Goal: Information Seeking & Learning: Learn about a topic

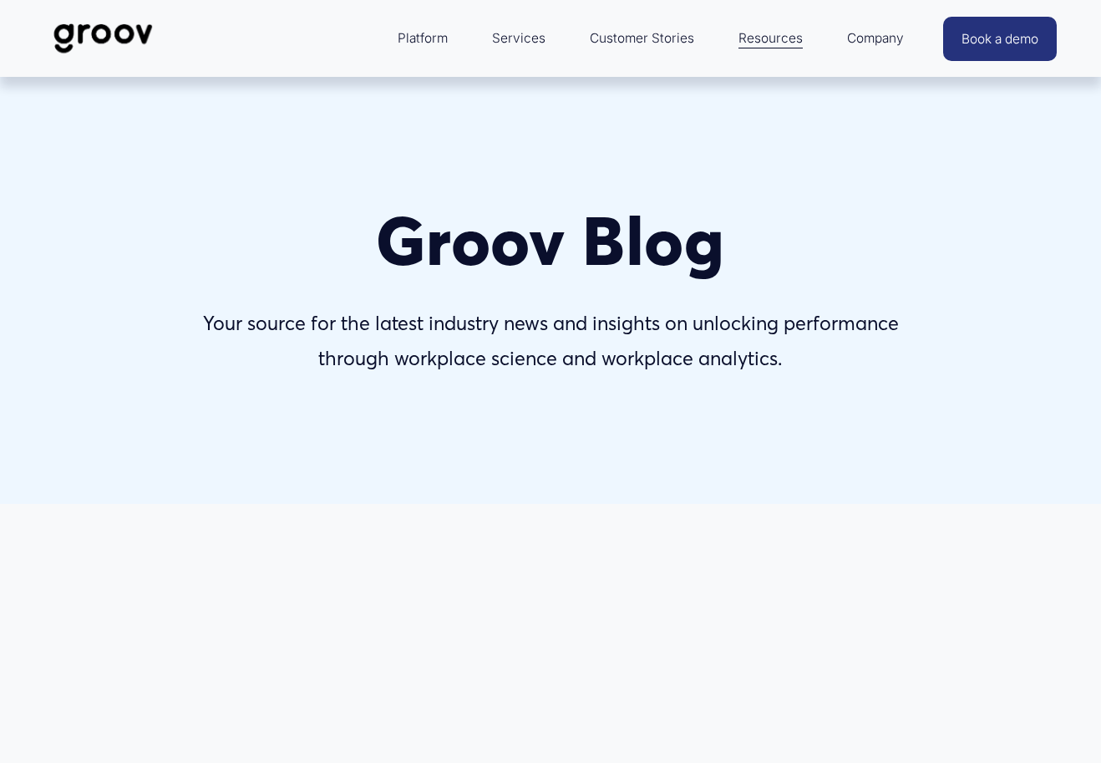
click at [875, 33] on span "Company" at bounding box center [875, 38] width 57 height 23
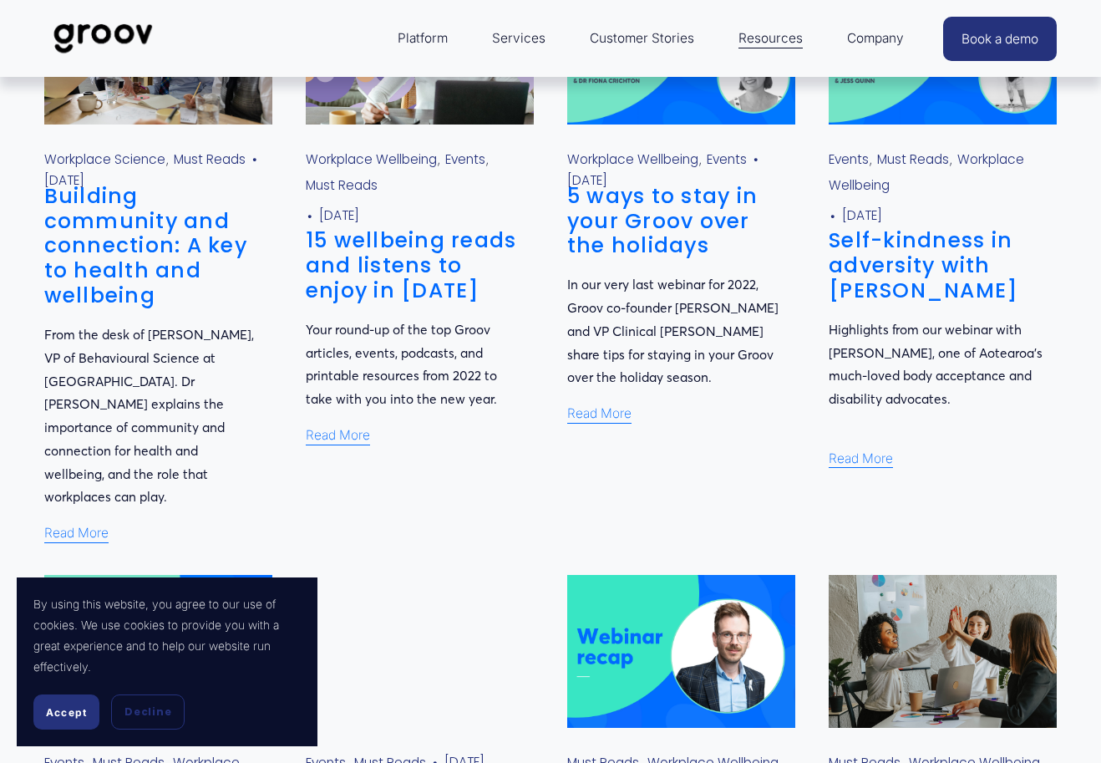
scroll to position [668, 0]
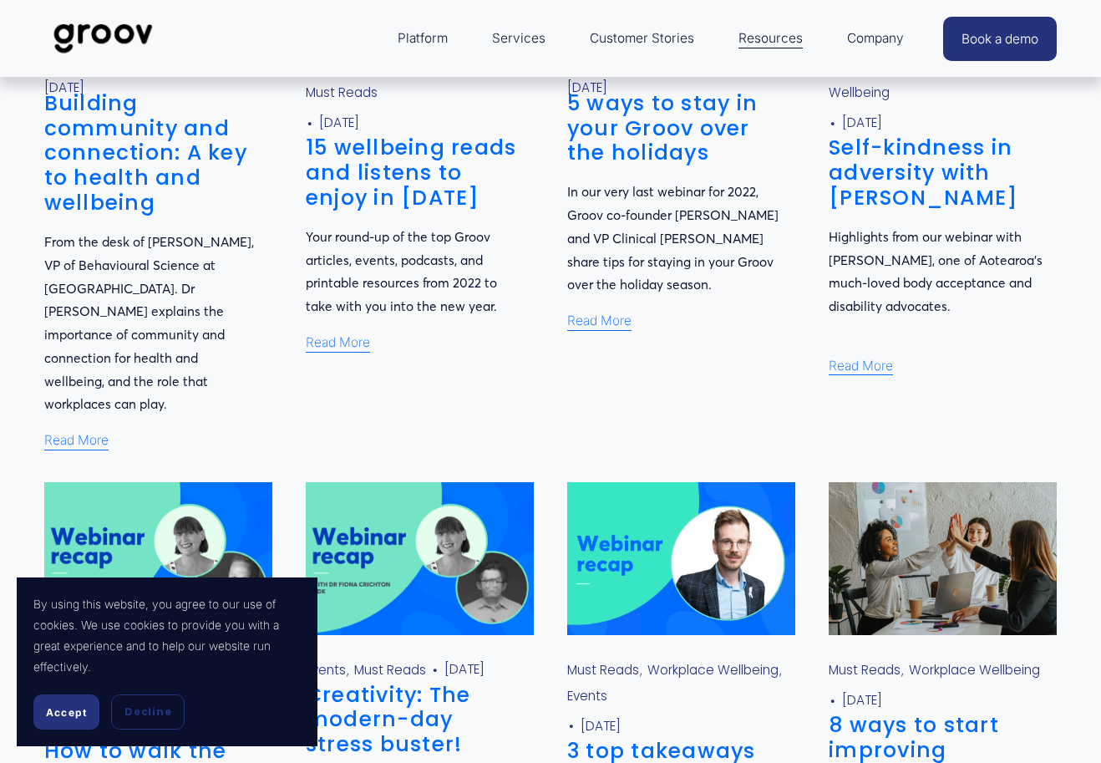
click at [61, 714] on span "Accept" at bounding box center [66, 712] width 41 height 13
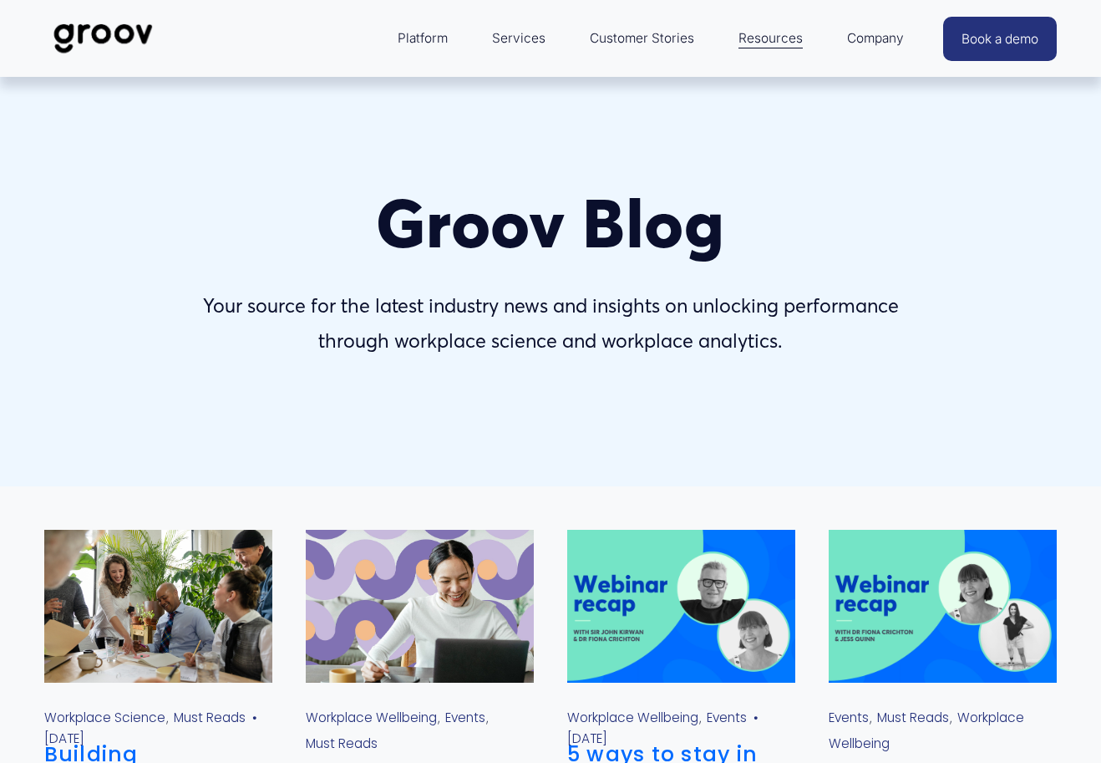
scroll to position [0, 0]
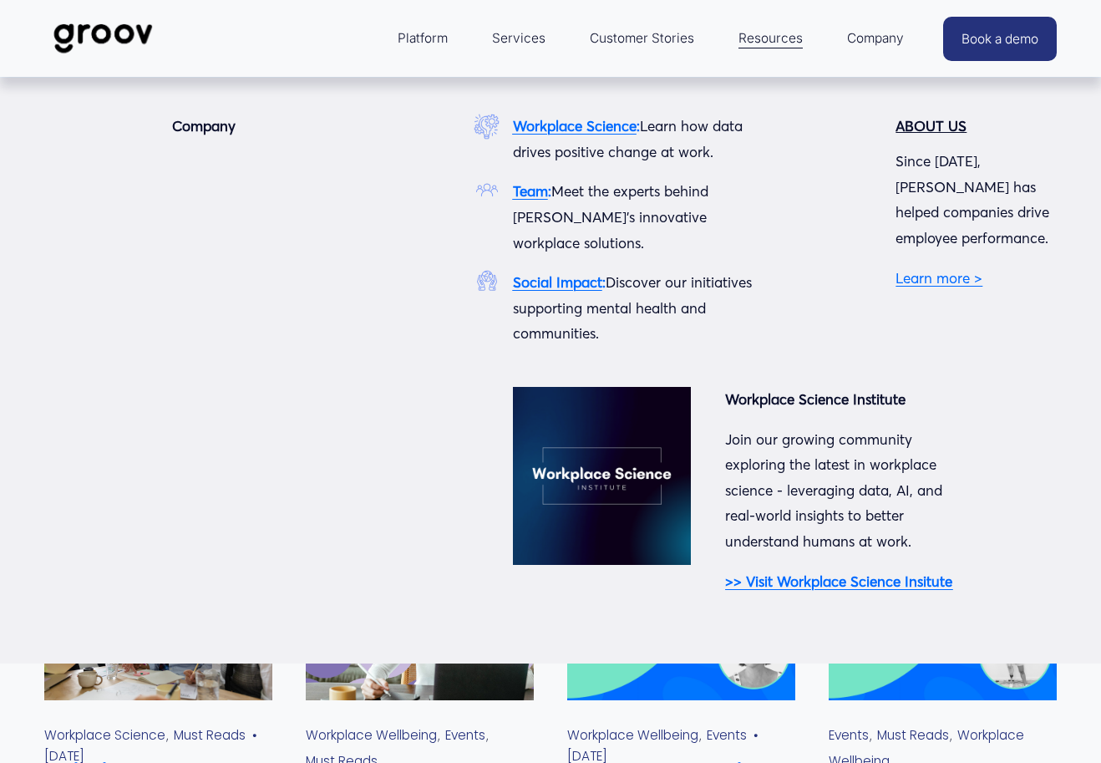
click at [877, 37] on span "Company" at bounding box center [875, 38] width 57 height 23
click at [858, 38] on span "Company" at bounding box center [875, 38] width 57 height 23
click at [939, 269] on link "Learn more >" at bounding box center [939, 278] width 87 height 18
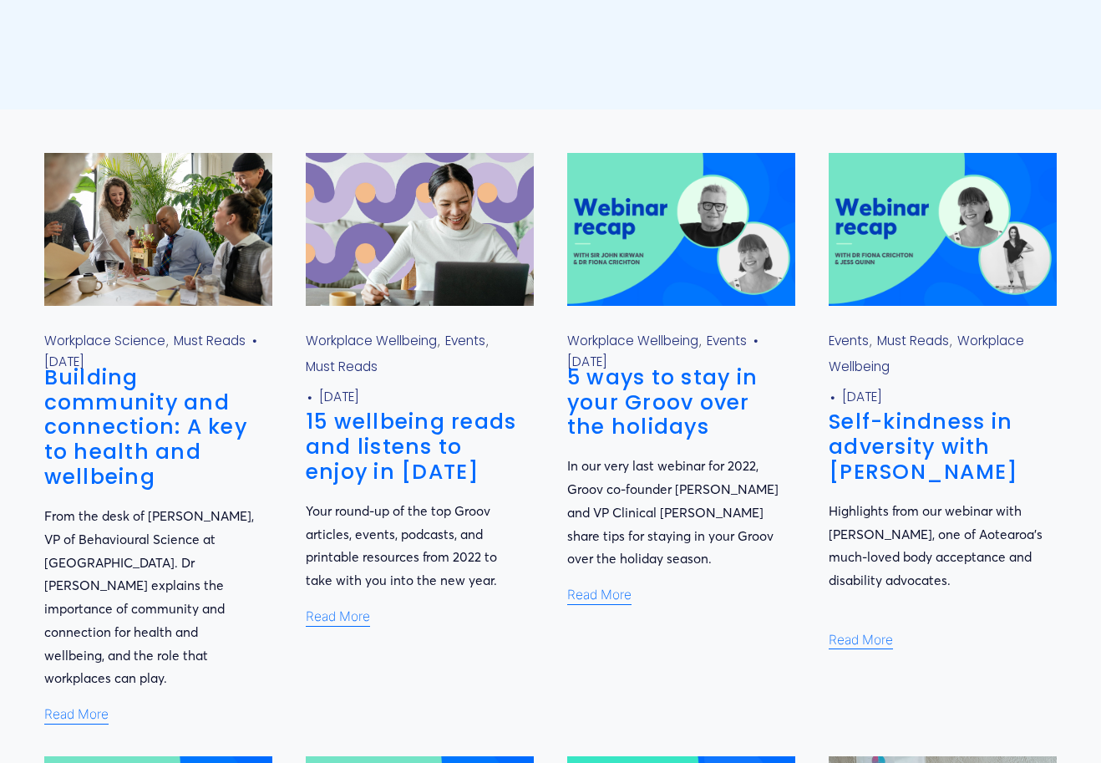
scroll to position [418, 0]
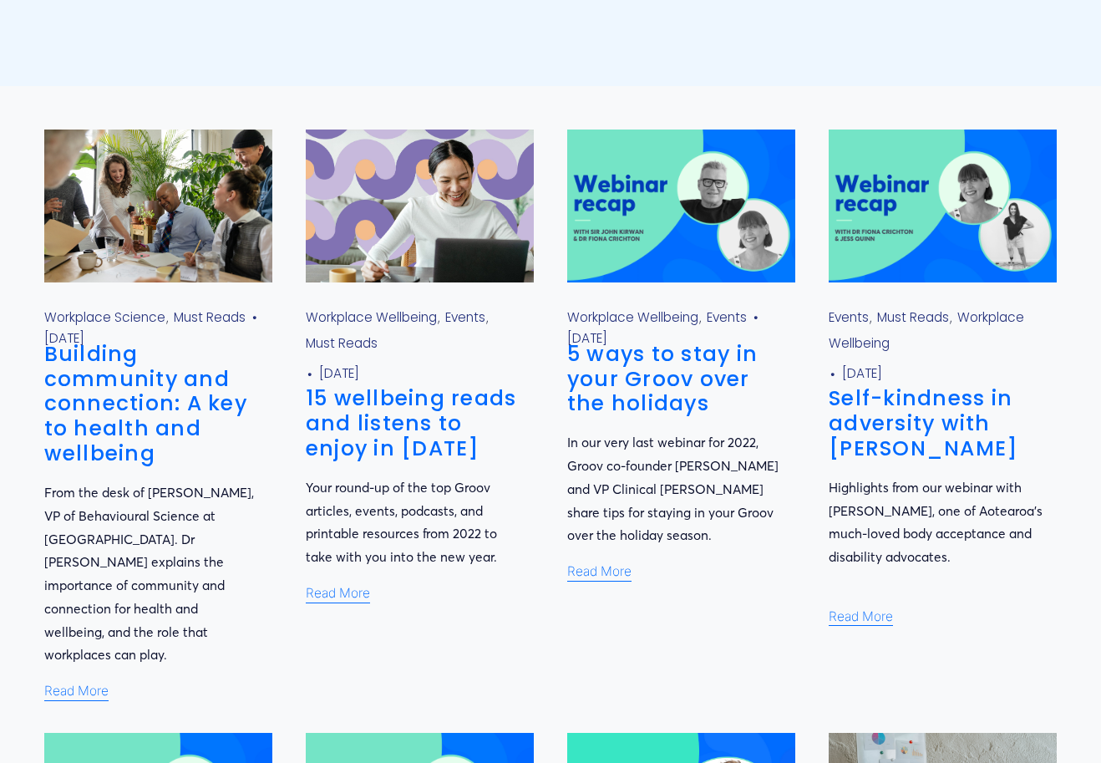
click at [665, 374] on link "5 ways to stay in your Groov over the holidays" at bounding box center [662, 378] width 191 height 79
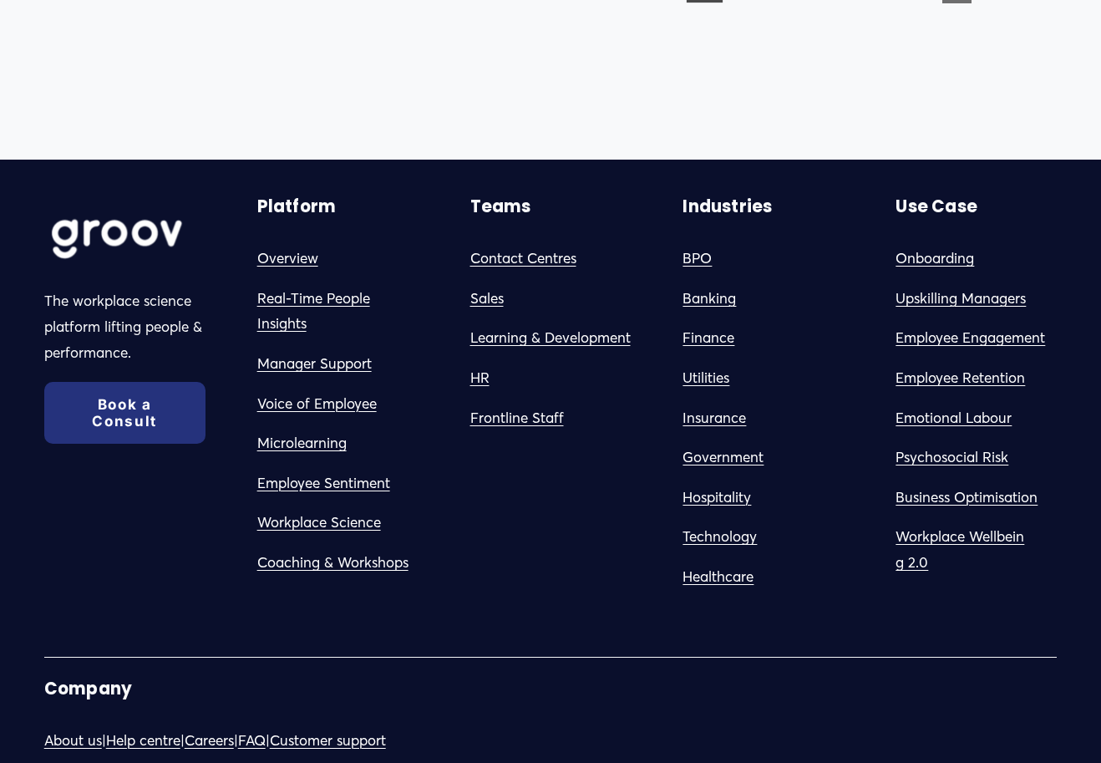
scroll to position [1671, 0]
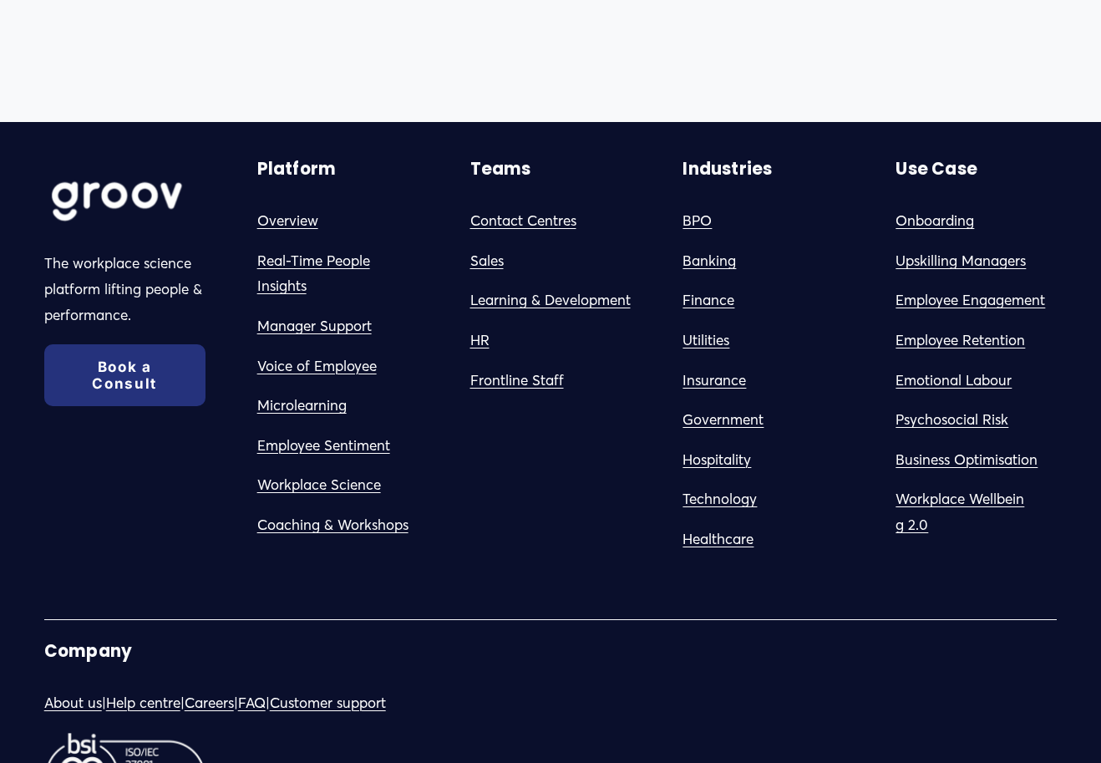
click at [510, 384] on link "Frontline Staff" at bounding box center [517, 381] width 94 height 26
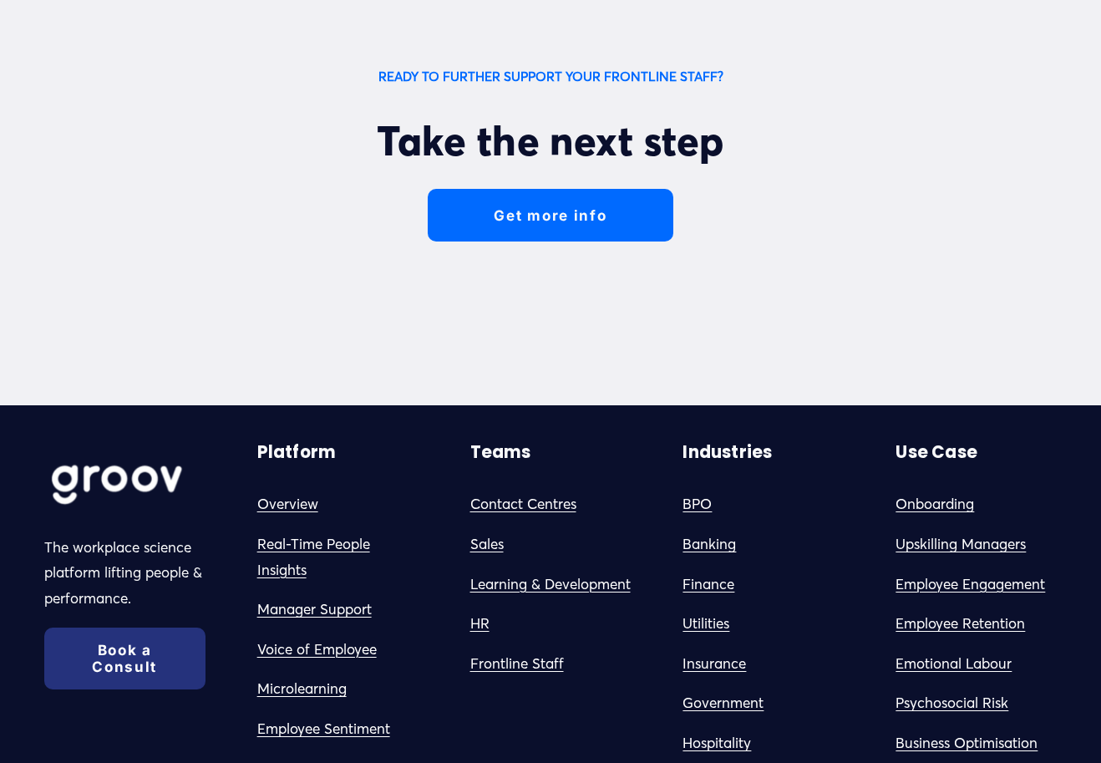
scroll to position [5765, 0]
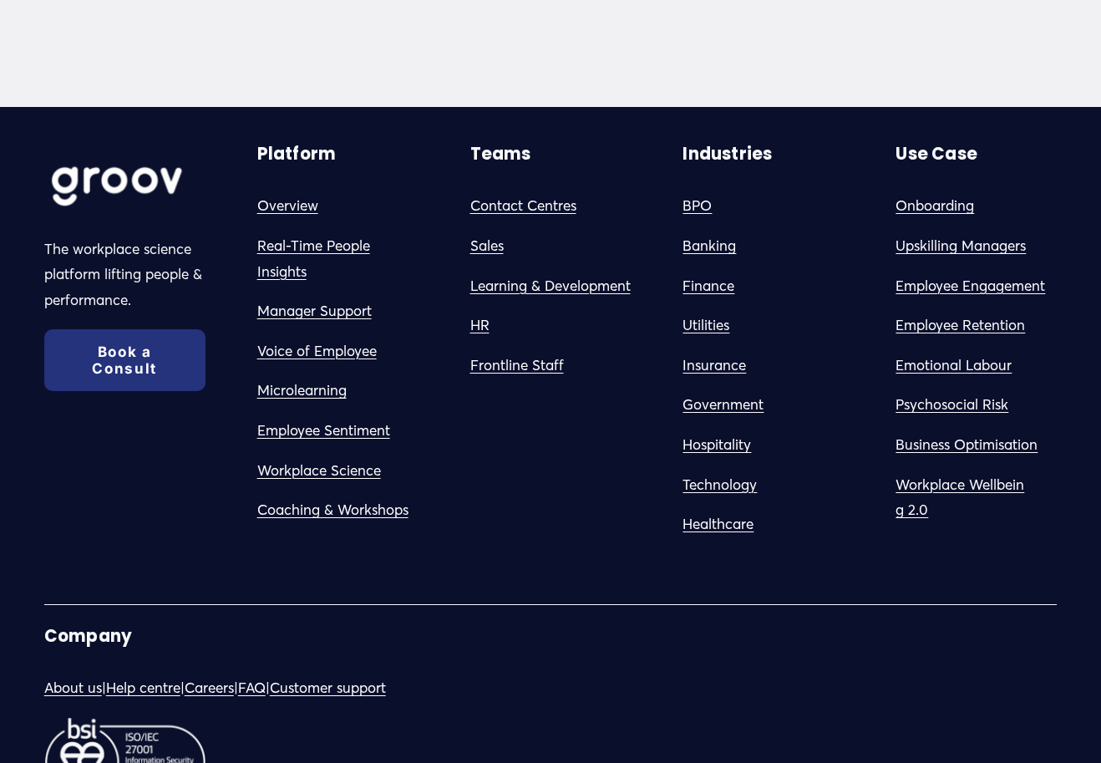
click at [499, 299] on link "Learning & Development" at bounding box center [550, 286] width 160 height 26
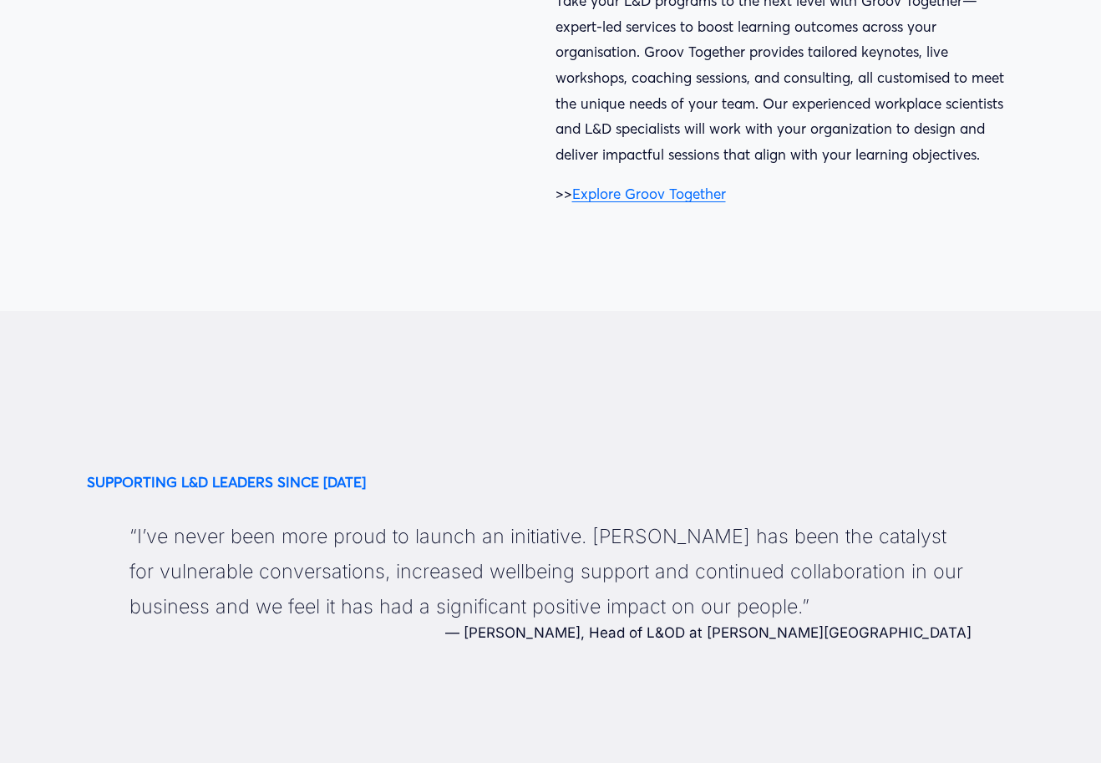
scroll to position [4178, 0]
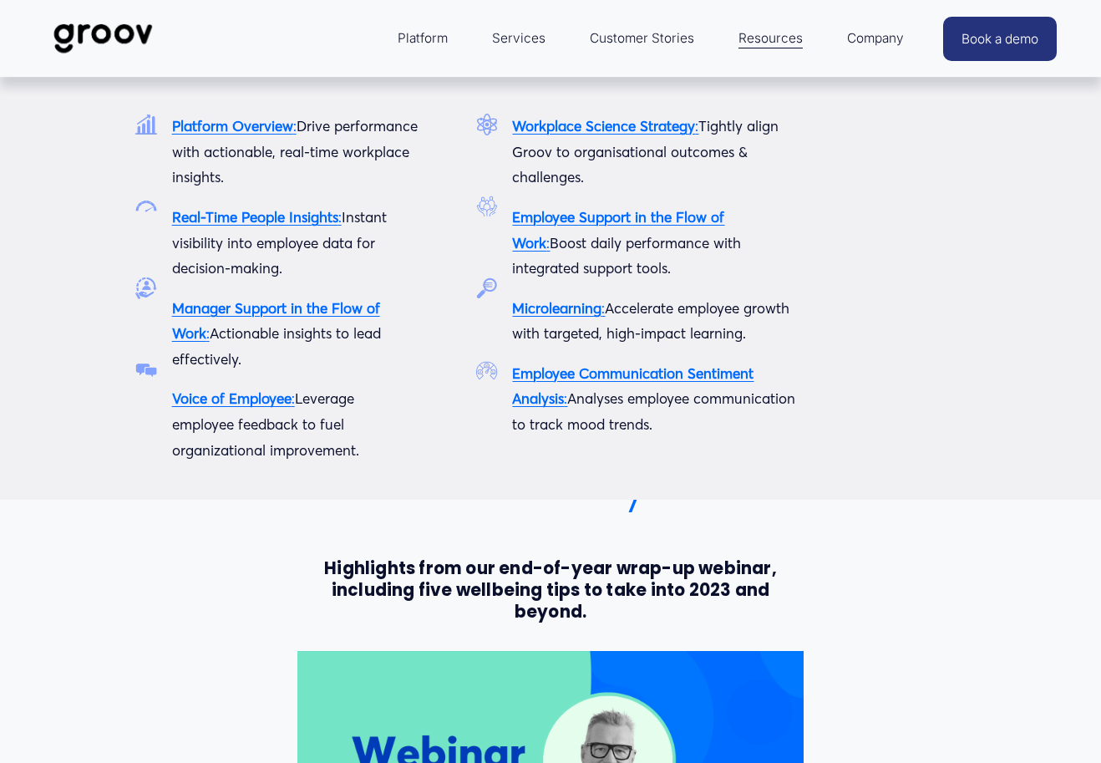
click at [433, 38] on span "Platform" at bounding box center [423, 38] width 50 height 23
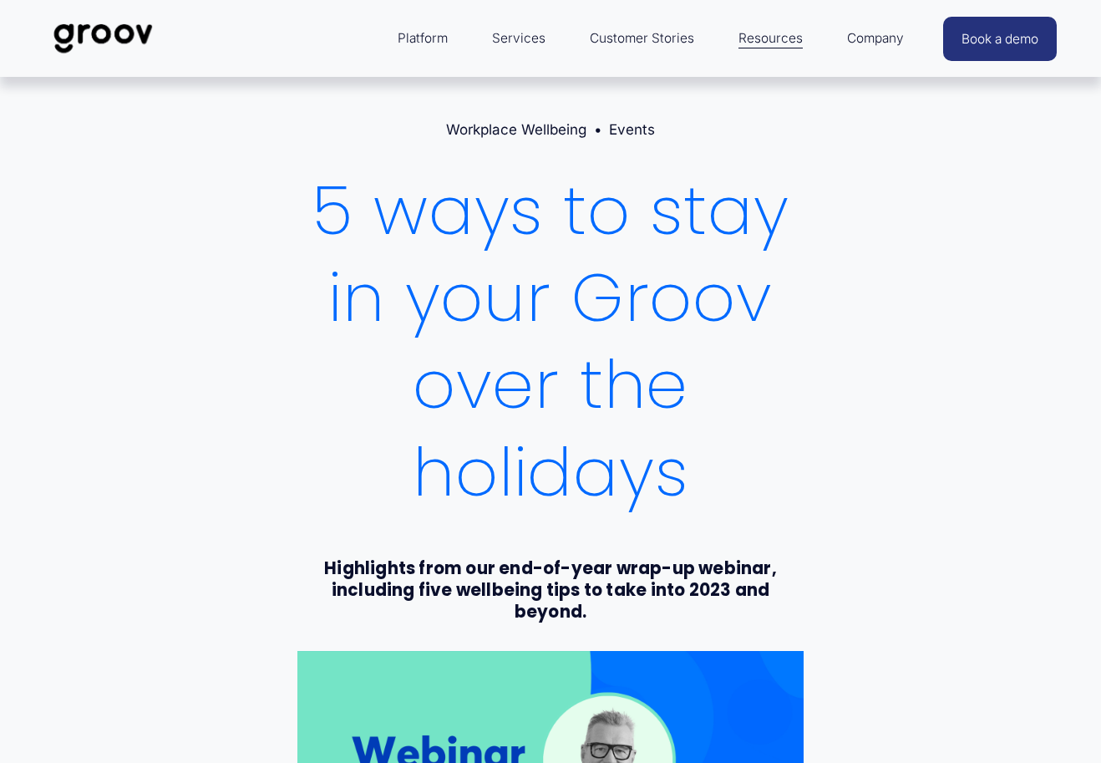
click at [516, 35] on link "Services" at bounding box center [519, 38] width 70 height 40
click at [523, 39] on link "Services" at bounding box center [519, 38] width 70 height 40
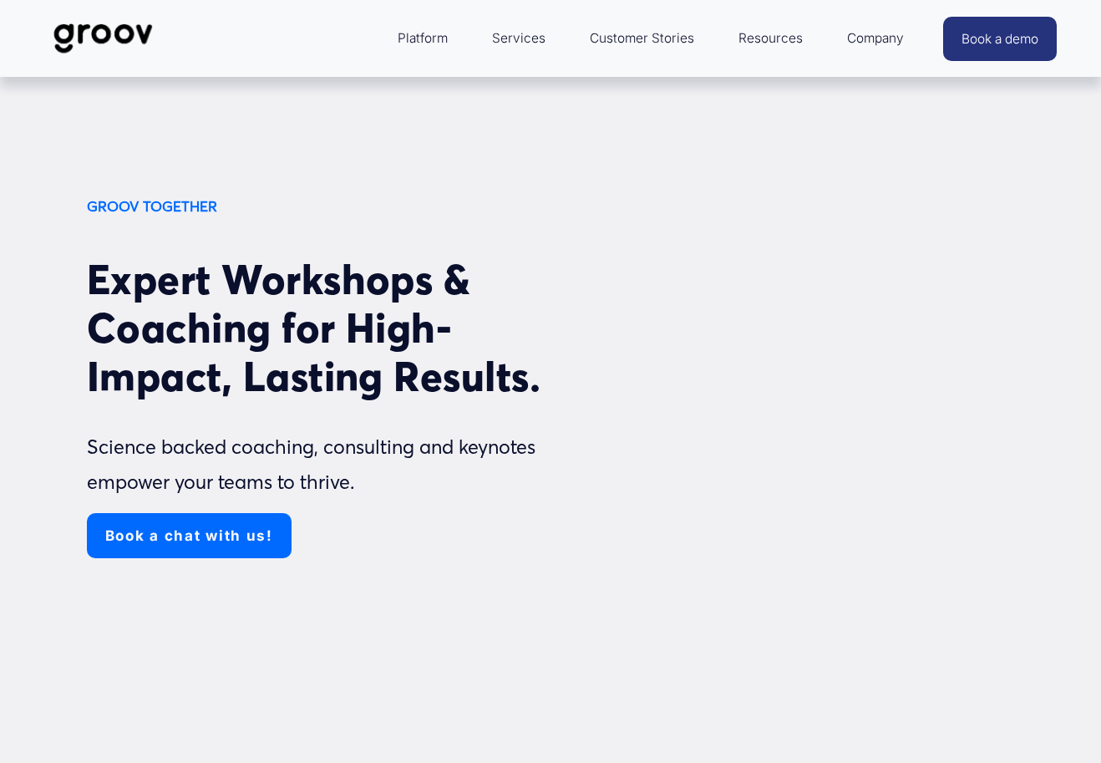
click at [630, 35] on link "Customer Stories" at bounding box center [642, 38] width 121 height 40
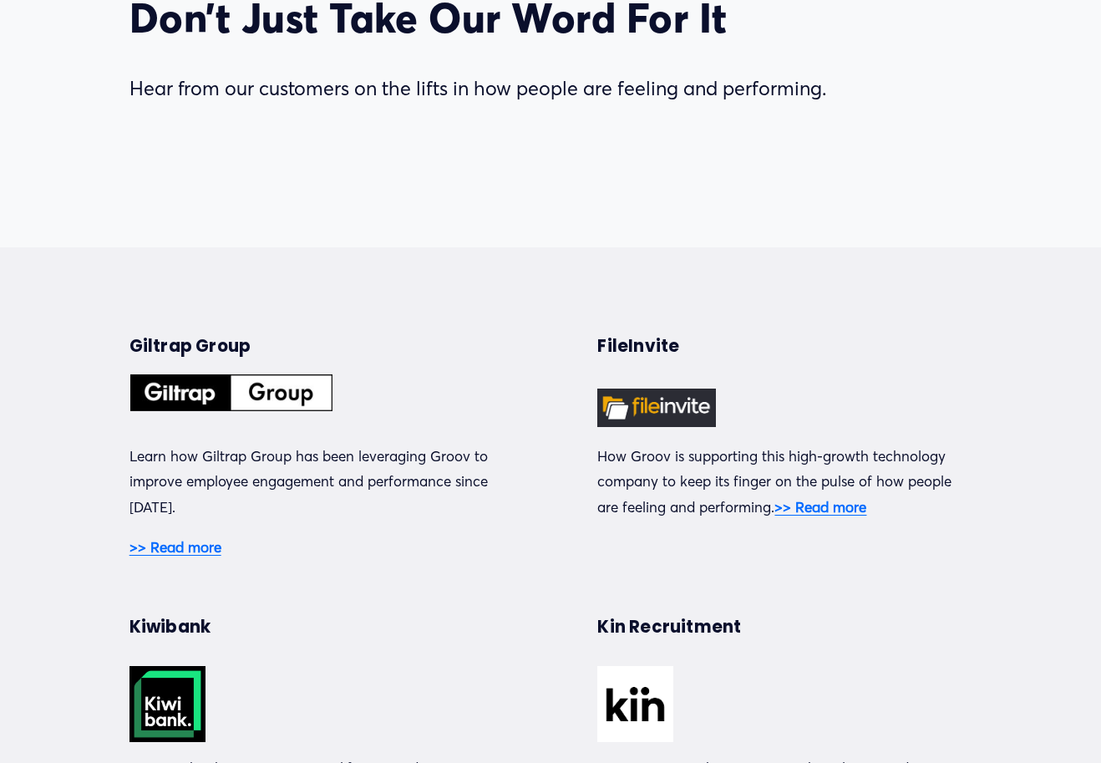
scroll to position [251, 0]
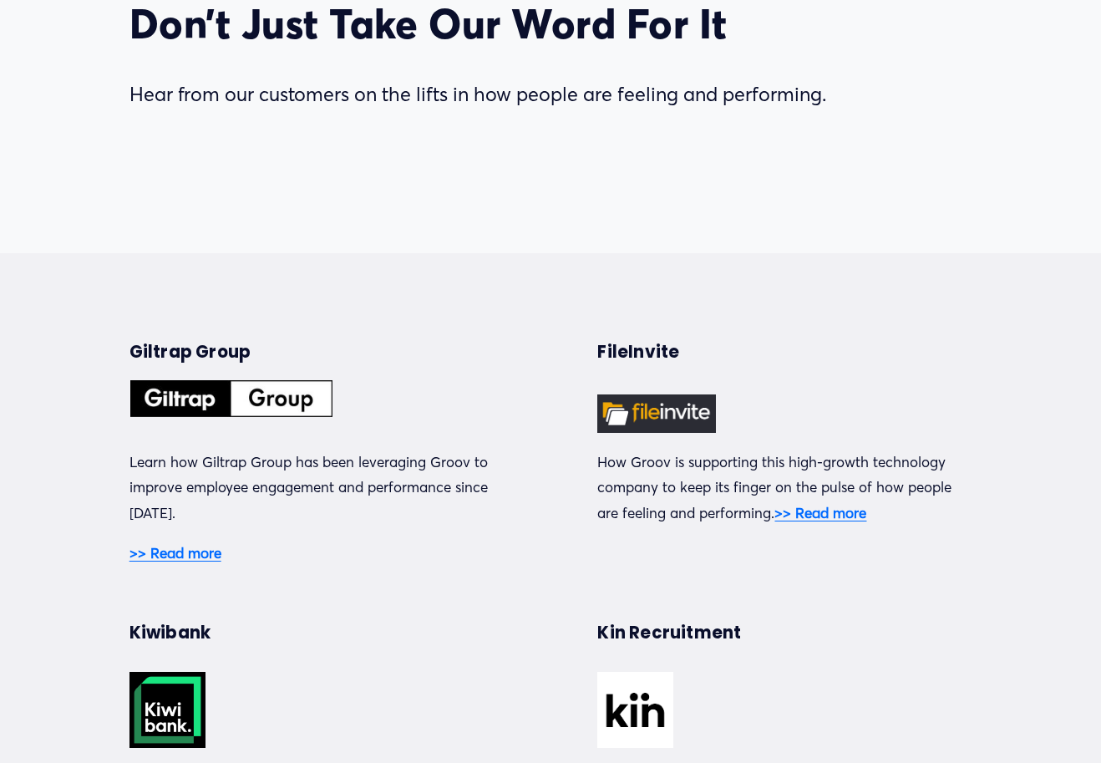
click at [163, 556] on strong ">> Read more" at bounding box center [176, 553] width 92 height 18
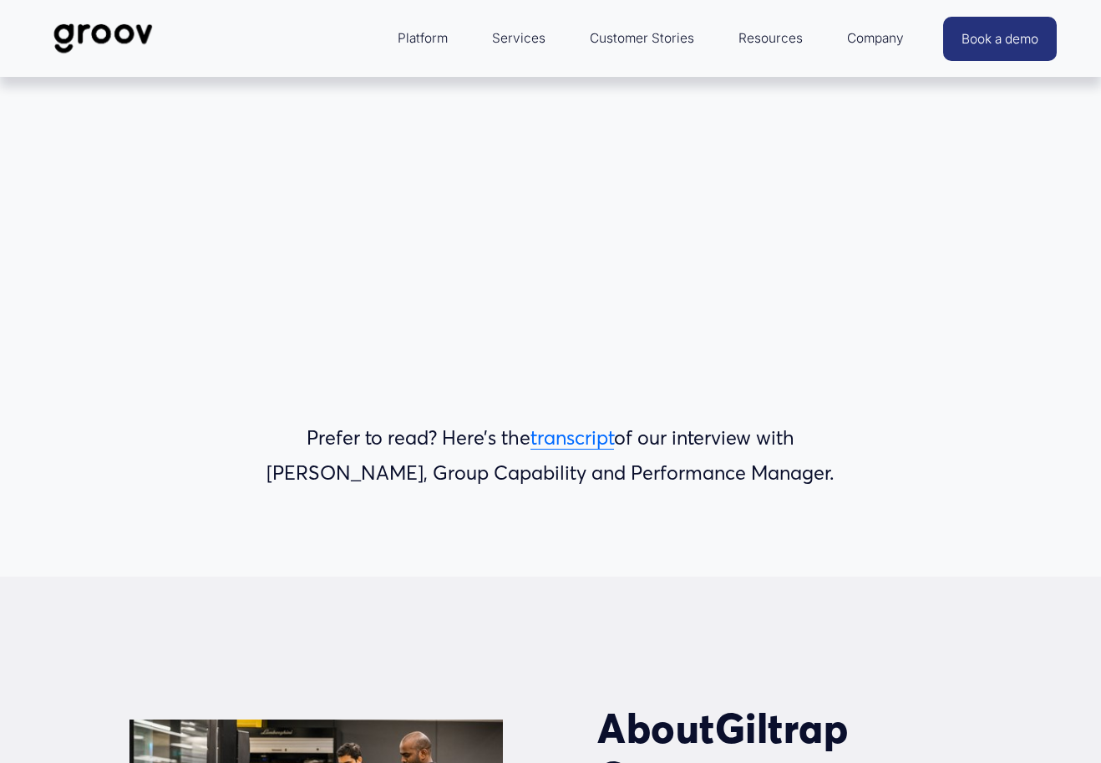
scroll to position [585, 0]
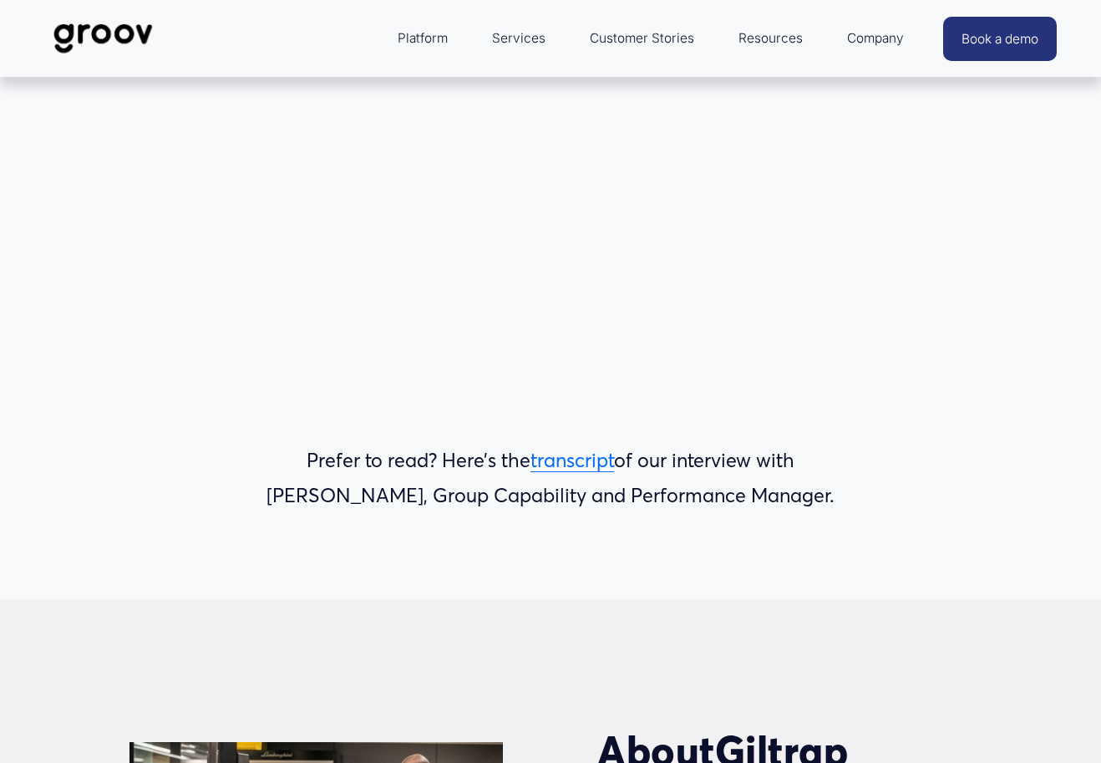
click at [550, 472] on link "transcript" at bounding box center [573, 460] width 84 height 24
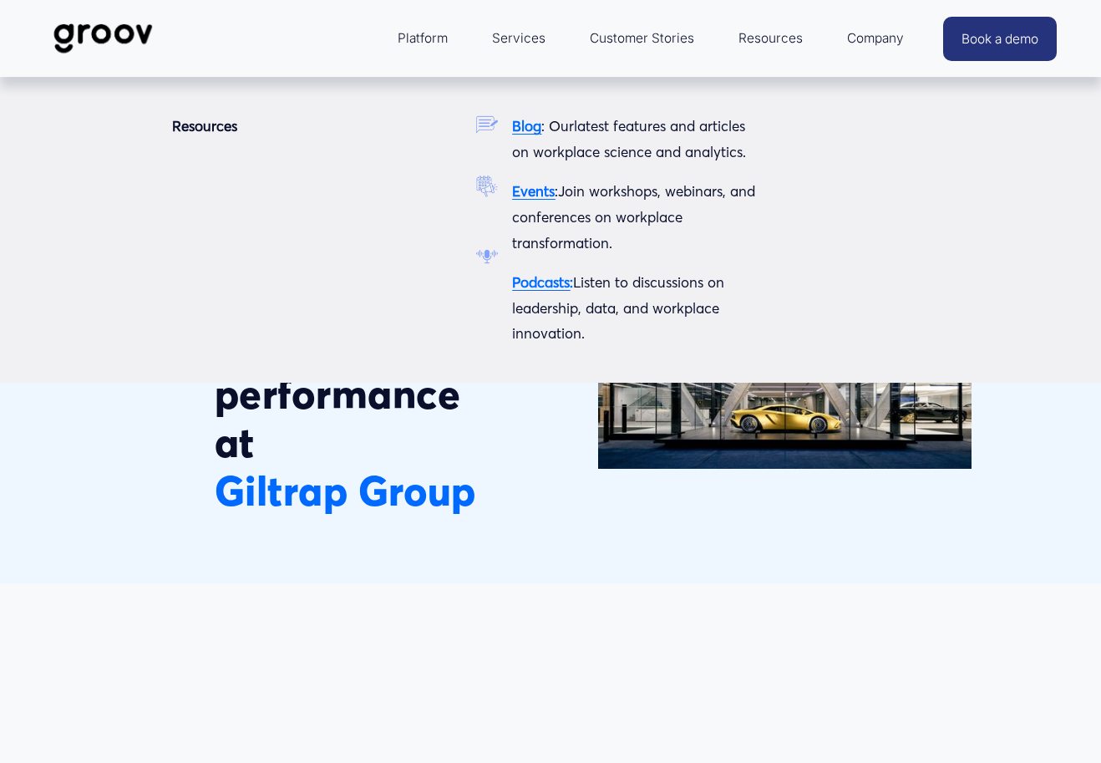
click at [775, 40] on span "Resources" at bounding box center [771, 38] width 64 height 23
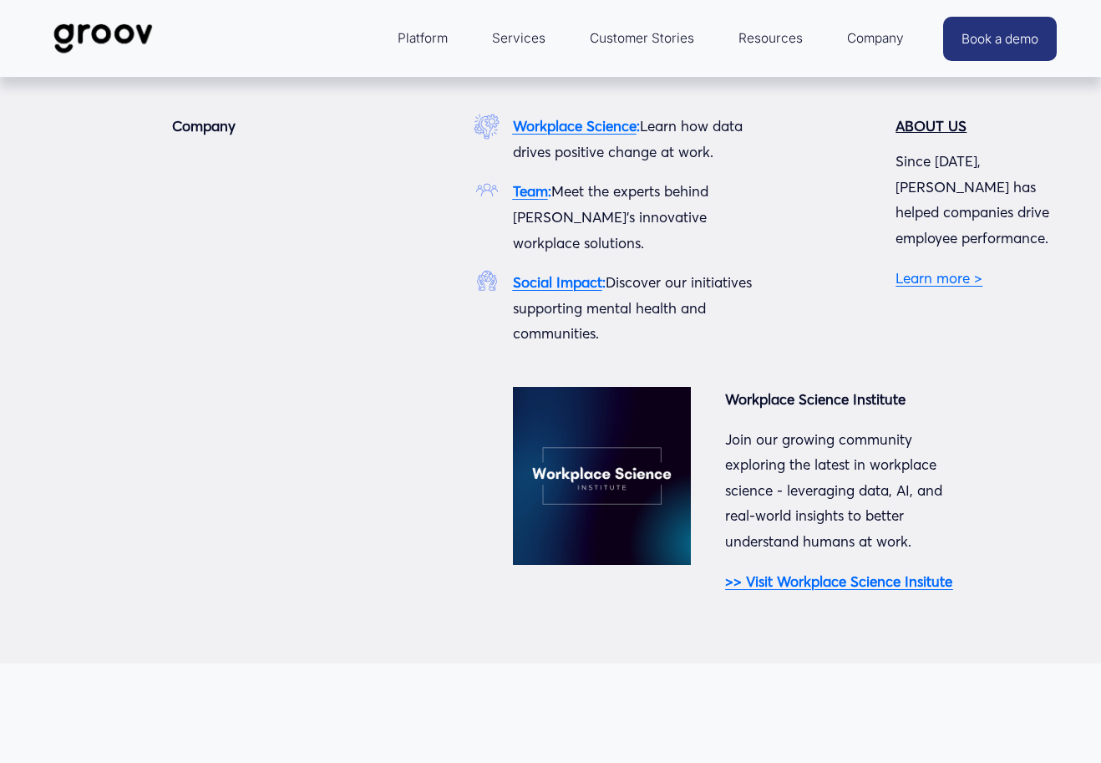
click at [870, 35] on span "Company" at bounding box center [875, 38] width 57 height 23
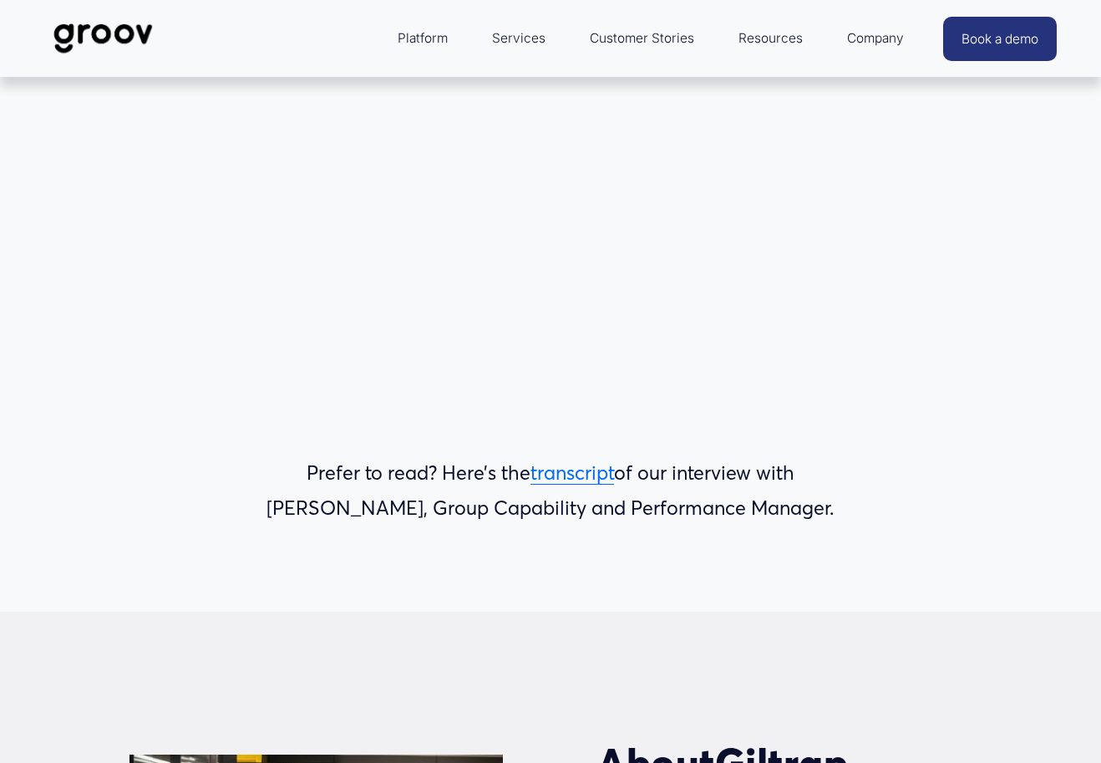
scroll to position [585, 0]
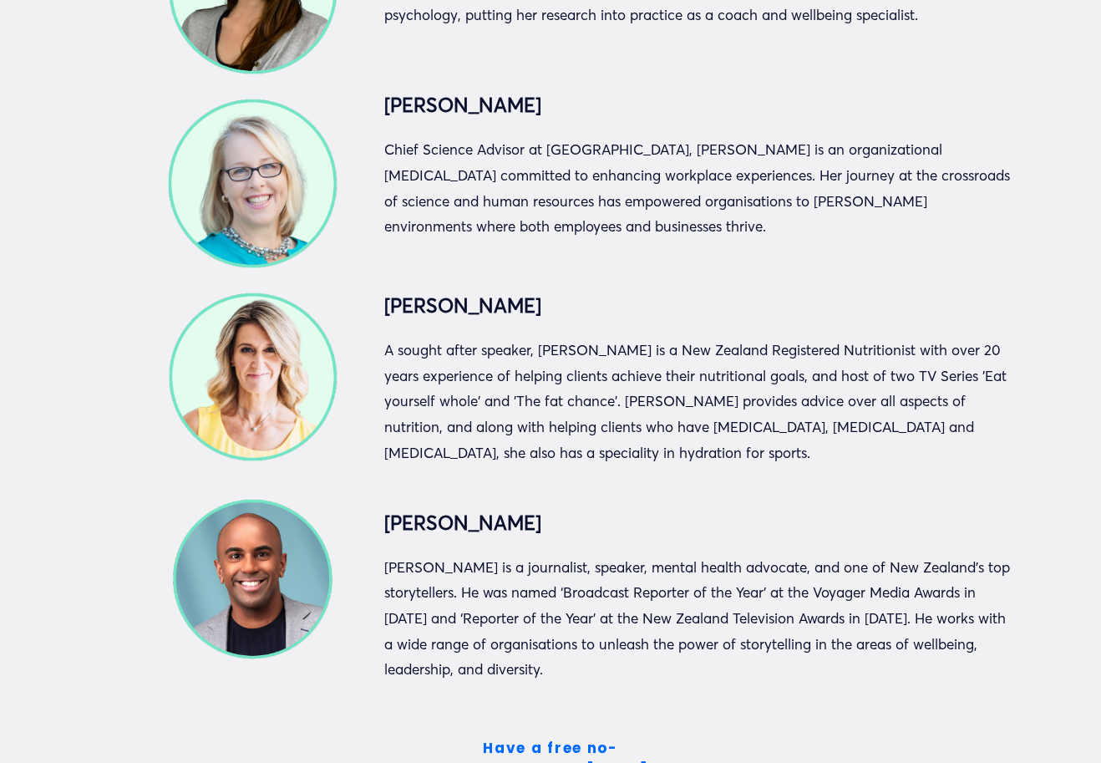
scroll to position [3605, 0]
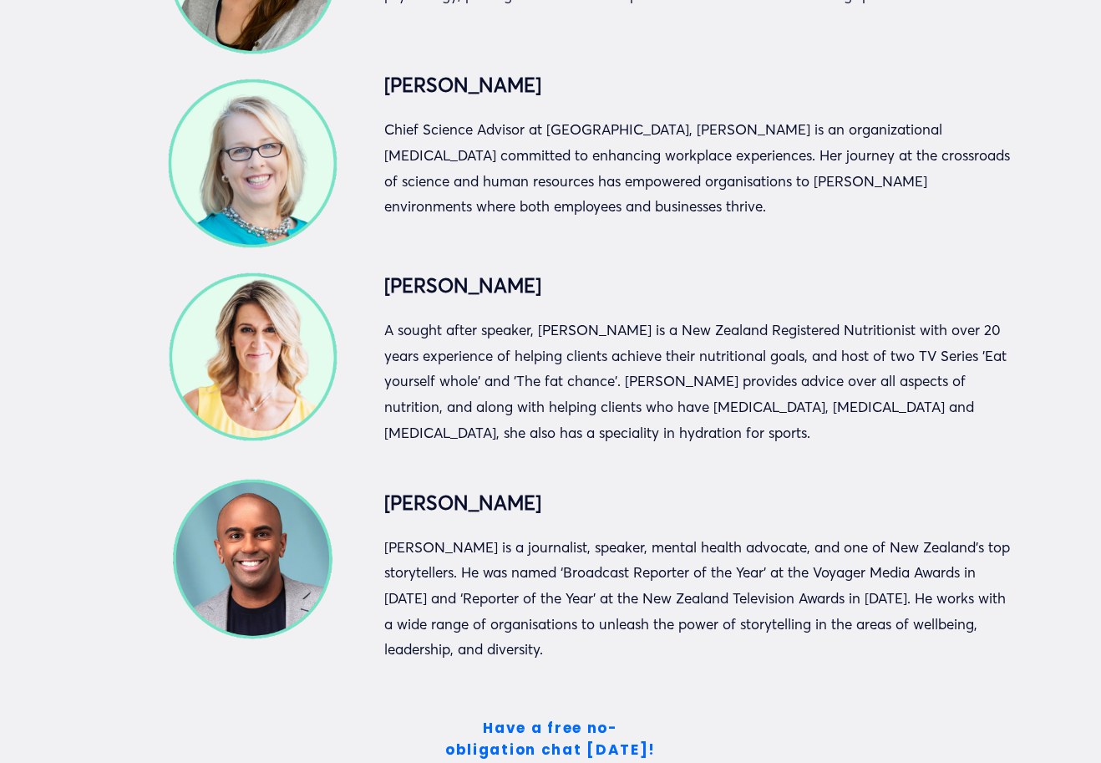
click at [707, 430] on p "A sought after speaker, [PERSON_NAME] is a New Zealand Registered Nutritionist …" at bounding box center [699, 382] width 631 height 128
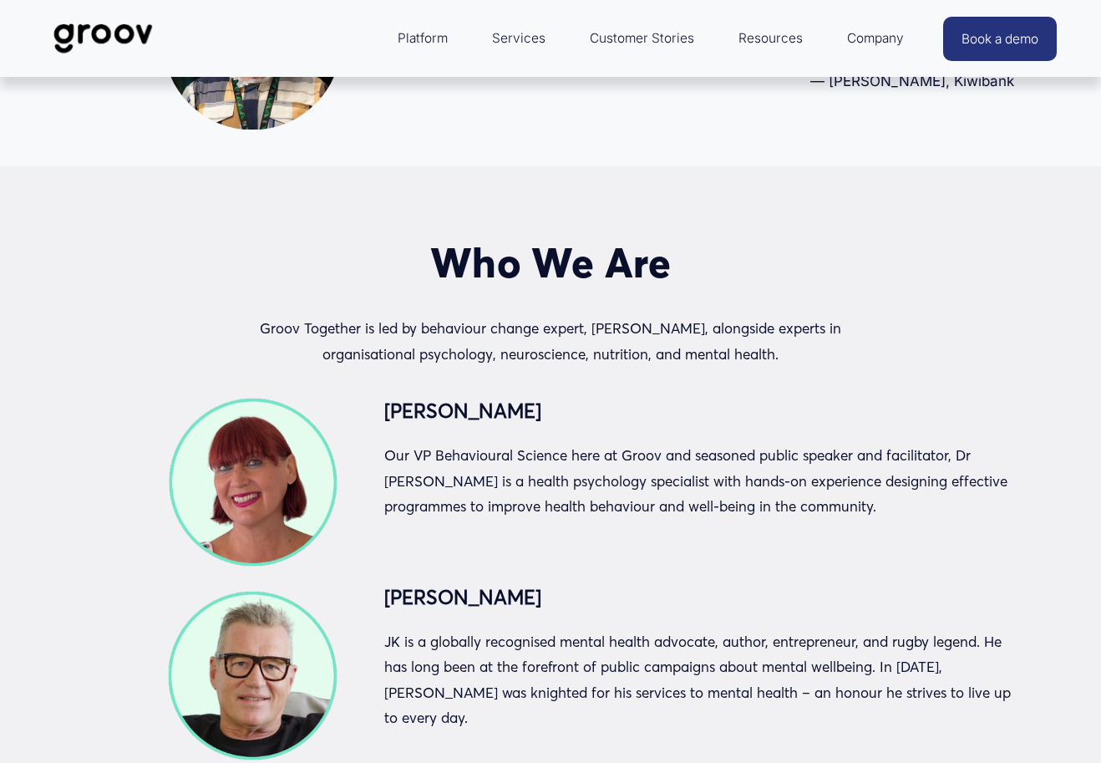
scroll to position [2519, 0]
